Goal: Information Seeking & Learning: Check status

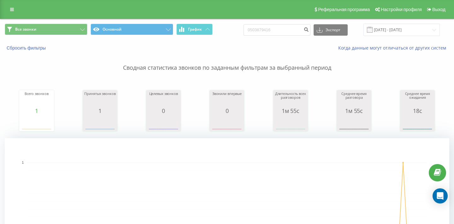
click at [276, 35] on input "0503879416" at bounding box center [277, 29] width 67 height 11
type input "0686894220"
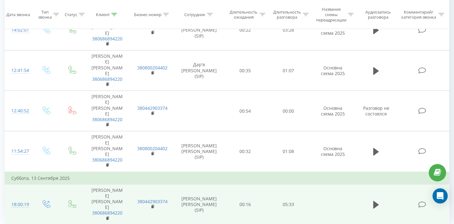
scroll to position [304, 0]
click at [376, 201] on icon at bounding box center [376, 205] width 6 height 8
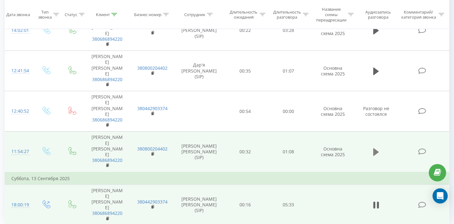
click at [374, 148] on icon at bounding box center [376, 152] width 6 height 8
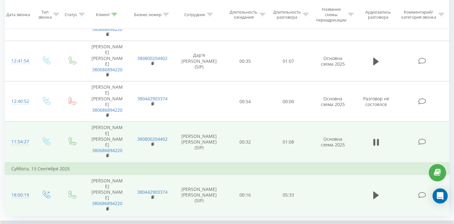
scroll to position [314, 0]
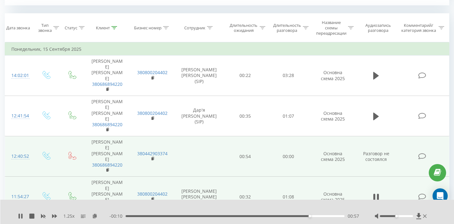
scroll to position [259, 0]
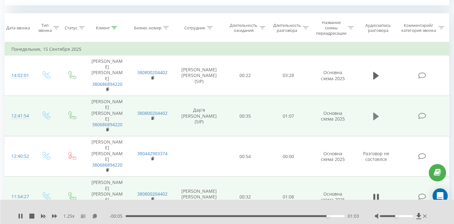
click at [377, 112] on icon at bounding box center [376, 116] width 6 height 8
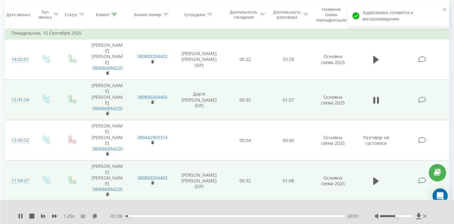
scroll to position [270, 0]
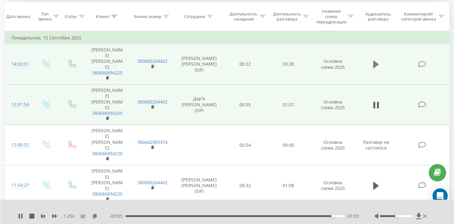
click at [377, 64] on icon at bounding box center [376, 64] width 6 height 9
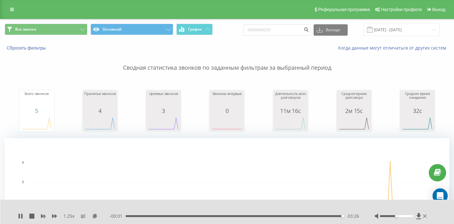
scroll to position [0, 0]
click at [291, 32] on input "0686894220" at bounding box center [277, 29] width 67 height 11
paste input "+380636887238"
click at [270, 36] on input "+380636887238" at bounding box center [277, 29] width 67 height 11
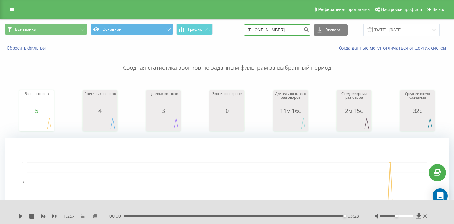
type input "0636887238"
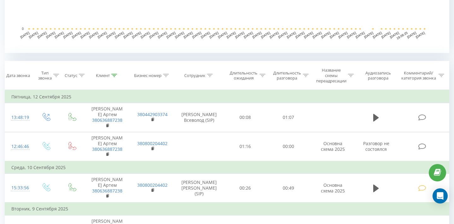
scroll to position [260, 0]
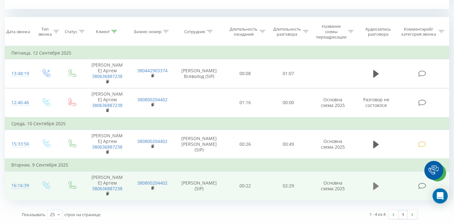
click at [376, 187] on icon at bounding box center [376, 186] width 6 height 8
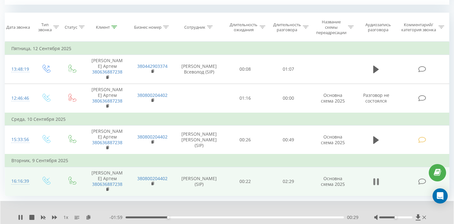
click at [381, 187] on button at bounding box center [375, 181] width 9 height 9
